Goal: Task Accomplishment & Management: Manage account settings

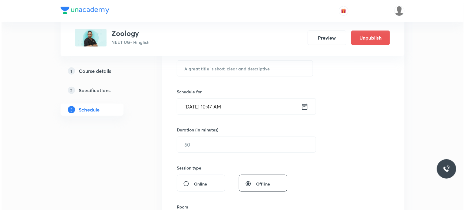
scroll to position [3268, 0]
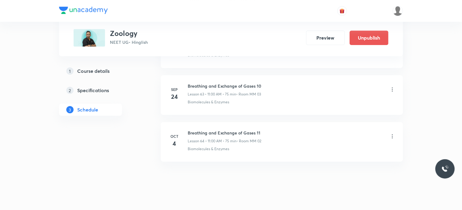
click at [391, 133] on icon at bounding box center [392, 136] width 6 height 6
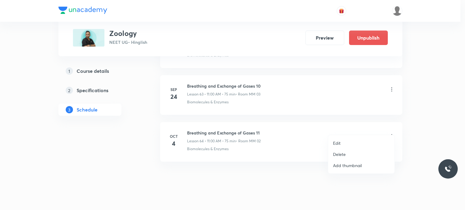
click at [357, 142] on li "Edit" at bounding box center [361, 143] width 66 height 11
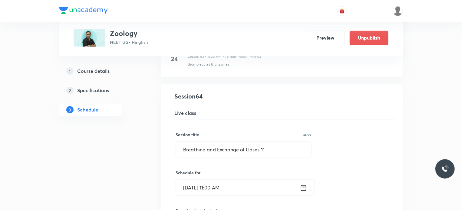
scroll to position [2980, 0]
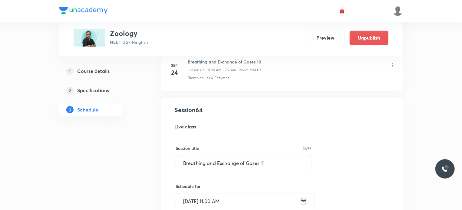
click at [284, 147] on div "Session title 34/99 Breathing and Exchange of Gases 11 ​" at bounding box center [244, 158] width 136 height 26
click at [284, 156] on input "Breathing and Exchange of Gases 11" at bounding box center [243, 163] width 135 height 15
paste input "Circulatory System"
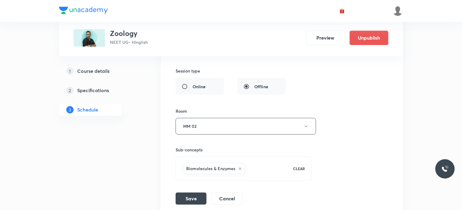
scroll to position [3222, 0]
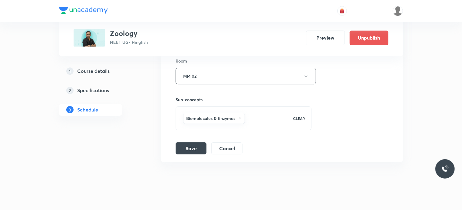
type input "Circulatory System 1"
click at [198, 116] on div "Biomolecules & Enzymes" at bounding box center [234, 119] width 105 height 14
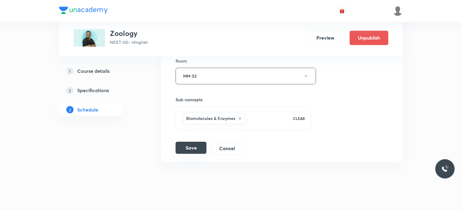
click at [196, 142] on button "Save" at bounding box center [191, 148] width 31 height 12
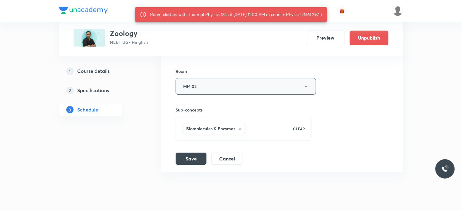
click at [200, 80] on button "MM 02" at bounding box center [246, 86] width 140 height 17
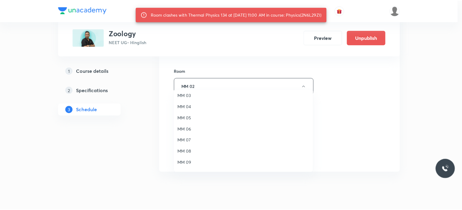
scroll to position [45, 0]
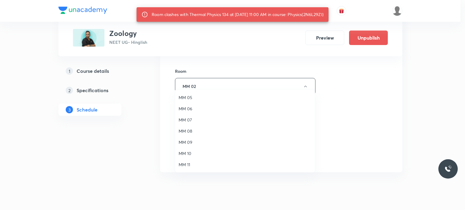
click at [193, 155] on span "MM 10" at bounding box center [245, 153] width 133 height 6
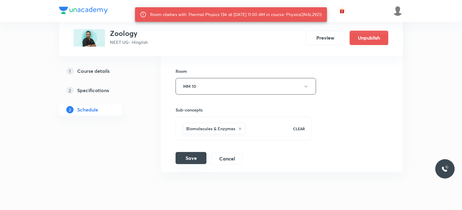
click at [192, 152] on button "Save" at bounding box center [191, 158] width 31 height 12
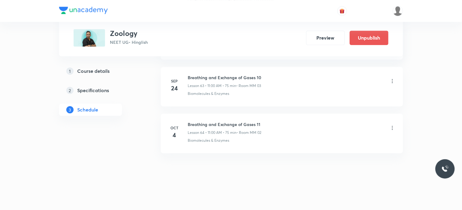
scroll to position [2991, 0]
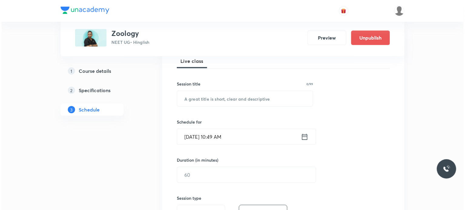
scroll to position [2192, 0]
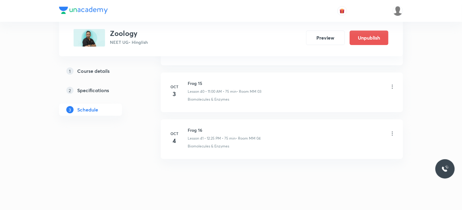
click at [271, 148] on li "Oct 4 Frog 16 Lesson 41 • 12:25 PM • 75 min • Room MM 04 Biomolecules & Enzymes" at bounding box center [282, 140] width 242 height 40
click at [393, 131] on icon at bounding box center [392, 134] width 6 height 6
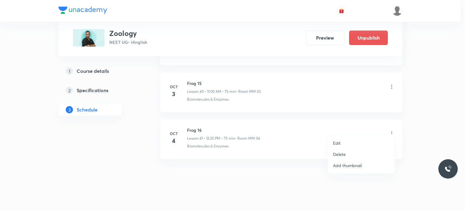
click at [357, 141] on li "Edit" at bounding box center [361, 143] width 66 height 11
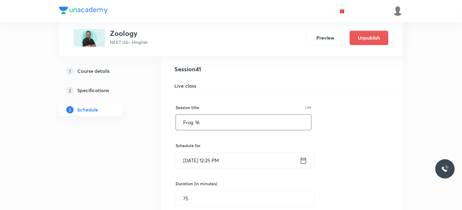
scroll to position [1935, 0]
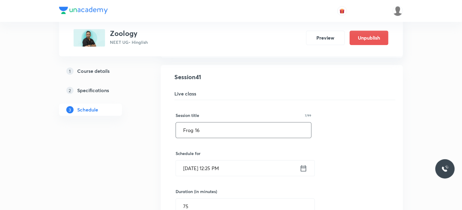
drag, startPoint x: 225, startPoint y: 130, endPoint x: 155, endPoint y: 130, distance: 69.9
paste input "Respiratory System - 5"
click at [230, 124] on input "Respiratory System - 5" at bounding box center [243, 130] width 135 height 15
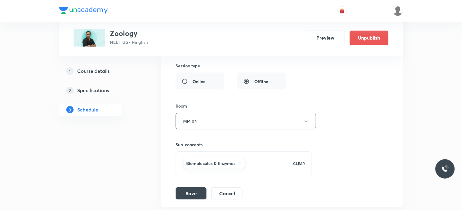
scroll to position [2146, 0]
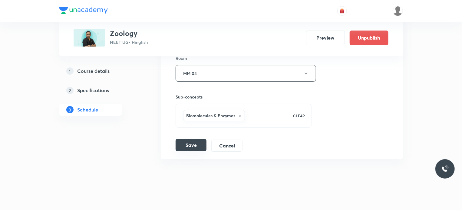
type input "Respiratory System 5"
click at [198, 139] on button "Save" at bounding box center [191, 145] width 31 height 12
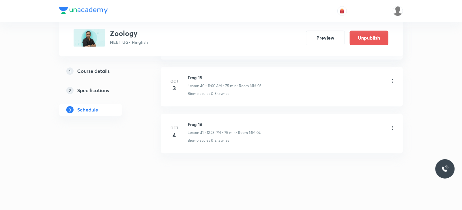
scroll to position [1915, 0]
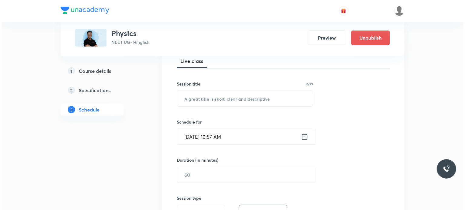
scroll to position [6964, 0]
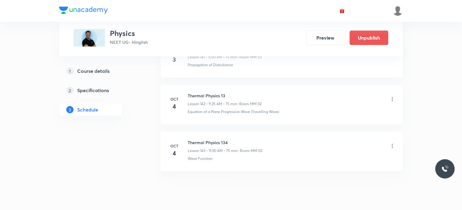
click at [392, 143] on icon at bounding box center [392, 146] width 6 height 6
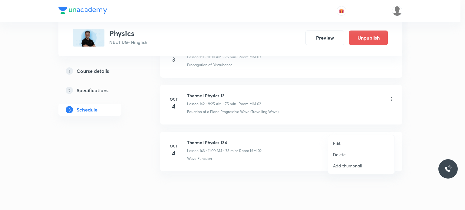
click at [359, 143] on li "Edit" at bounding box center [361, 143] width 66 height 11
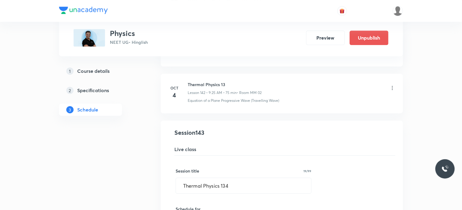
scroll to position [6707, 0]
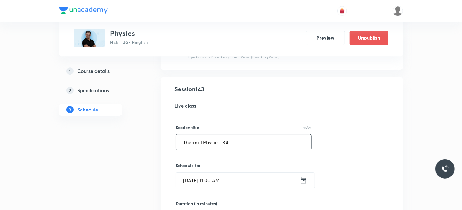
click at [225, 135] on input "Thermal Physics 134" at bounding box center [243, 142] width 135 height 15
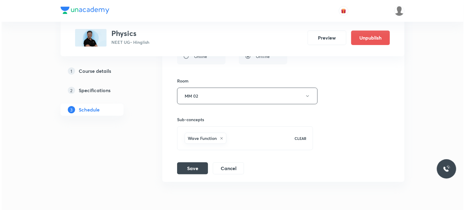
scroll to position [6919, 0]
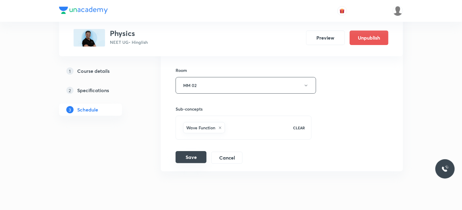
type input "Thermal Physics 14"
click at [183, 151] on button "Save" at bounding box center [191, 157] width 31 height 12
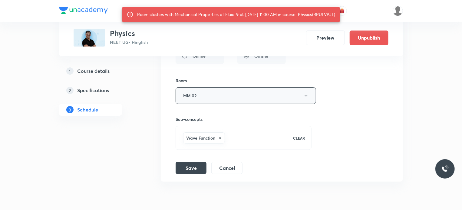
click at [202, 87] on button "MM 02" at bounding box center [246, 95] width 140 height 17
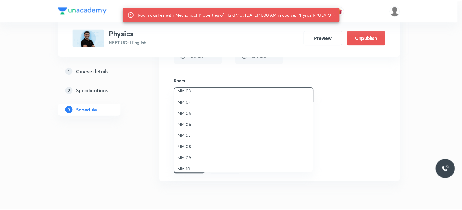
scroll to position [45, 0]
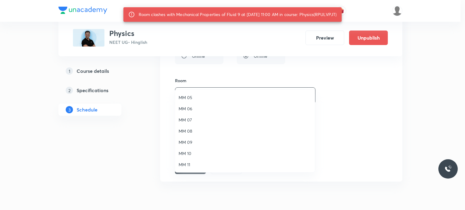
click at [189, 165] on span "MM 11" at bounding box center [245, 165] width 133 height 6
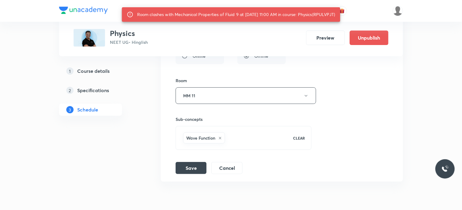
click at [193, 162] on button "Save" at bounding box center [191, 168] width 31 height 12
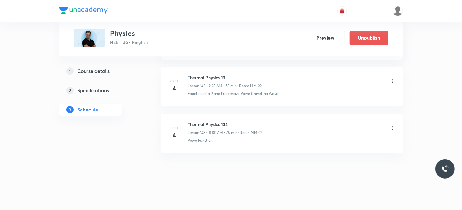
scroll to position [6686, 0]
